Goal: Task Accomplishment & Management: Use online tool/utility

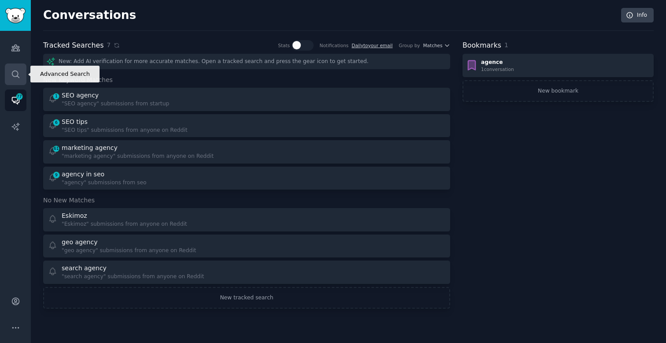
click at [7, 70] on link "Search" at bounding box center [16, 74] width 22 height 22
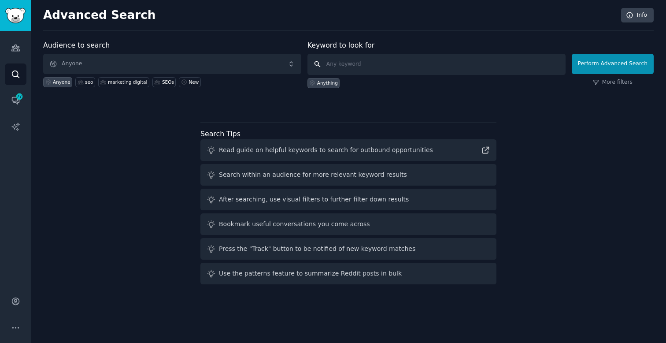
click at [367, 70] on input "text" at bounding box center [436, 64] width 258 height 21
paste input "What are you building"
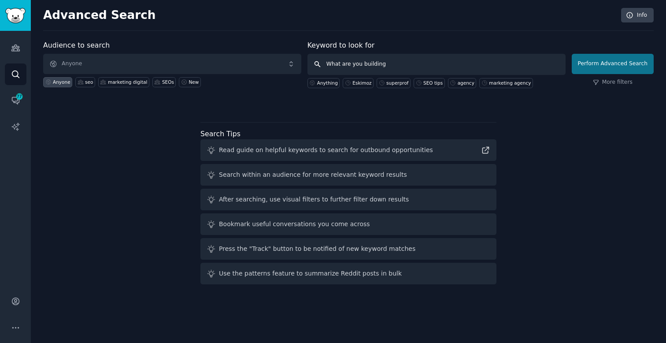
type input "What are you building"
click at [615, 64] on button "Perform Advanced Search" at bounding box center [613, 64] width 82 height 20
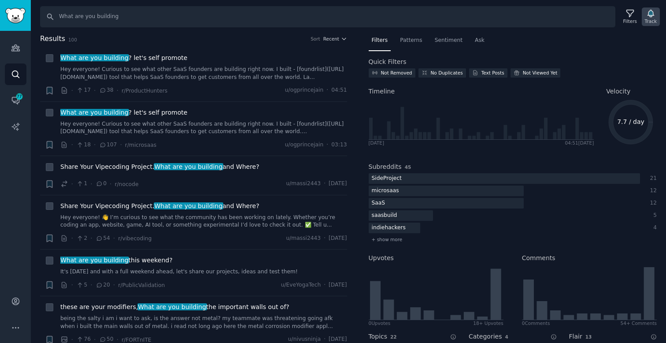
click at [652, 17] on icon "button" at bounding box center [650, 13] width 9 height 9
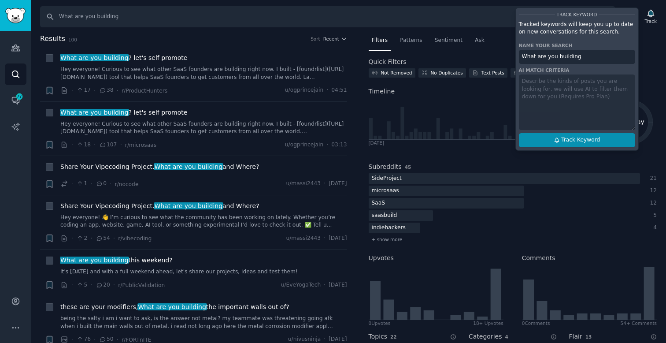
click at [568, 143] on span "Track Keyword" at bounding box center [580, 140] width 39 height 8
type input "What are you building"
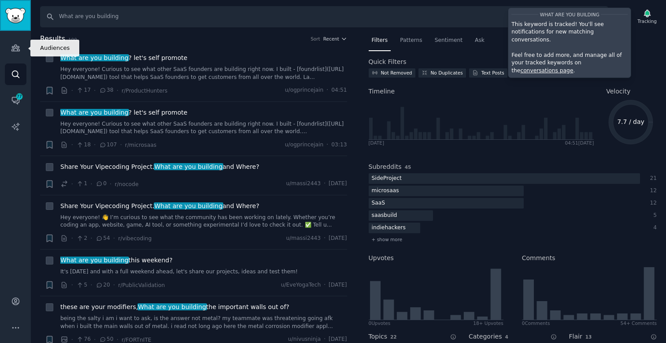
click at [12, 13] on img "Sidebar" at bounding box center [15, 15] width 20 height 15
